Goal: Transaction & Acquisition: Purchase product/service

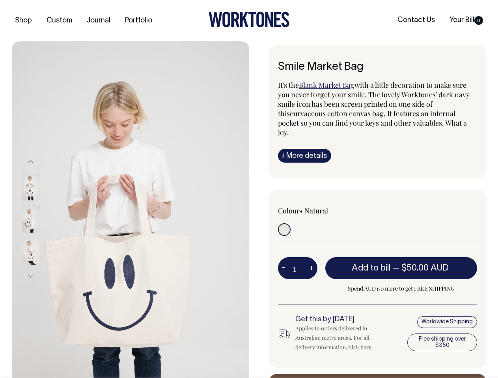
click at [130, 210] on img at bounding box center [130, 218] width 237 height 355
click at [41, 219] on div at bounding box center [41, 219] width 39 height 32
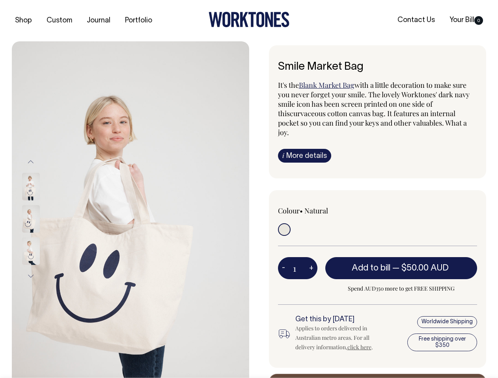
click at [31, 162] on button "Previous" at bounding box center [31, 162] width 12 height 18
click at [41, 235] on div at bounding box center [41, 251] width 39 height 32
click at [31, 276] on button "Next" at bounding box center [31, 277] width 12 height 18
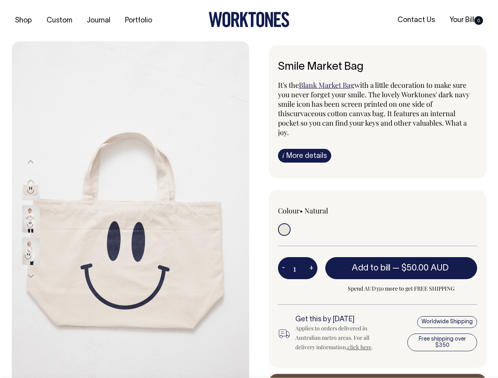
click at [283, 260] on button "-" at bounding box center [283, 268] width 11 height 16
click at [311, 260] on button "+" at bounding box center [311, 268] width 12 height 16
type input "2"
click at [401, 264] on span "— $50.00 AUD" at bounding box center [421, 268] width 58 height 8
